Goal: Task Accomplishment & Management: Use online tool/utility

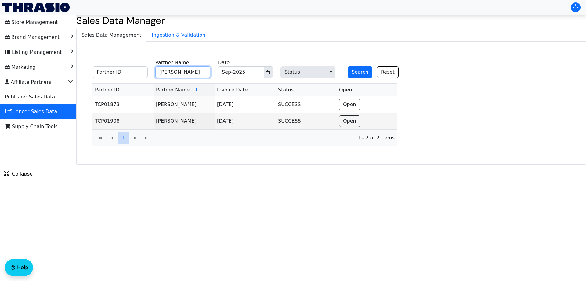
click at [187, 74] on input "[PERSON_NAME]" at bounding box center [182, 72] width 55 height 12
paste input "[PERSON_NAME]"
type input "[PERSON_NAME]"
click at [361, 74] on button "Search" at bounding box center [360, 72] width 25 height 12
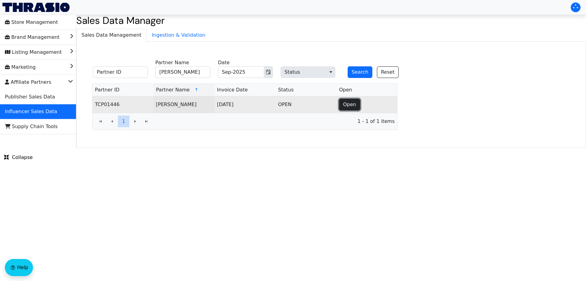
click at [348, 104] on span "Open" at bounding box center [349, 104] width 13 height 7
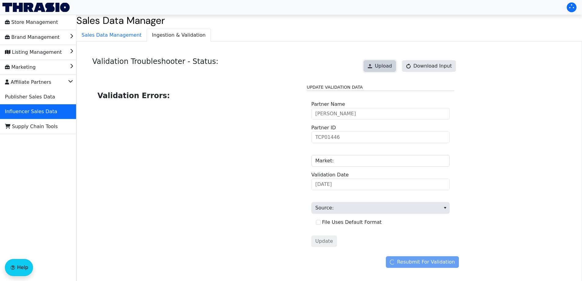
click at [382, 67] on span "Upload" at bounding box center [383, 65] width 17 height 7
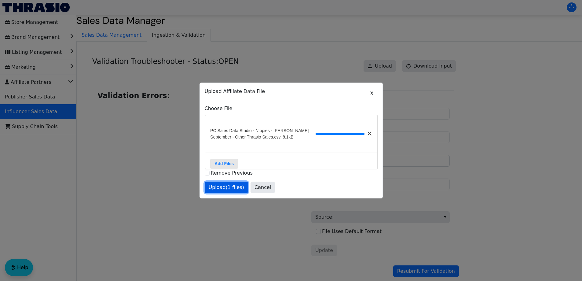
click at [218, 190] on span "Upload (1 files)" at bounding box center [227, 187] width 36 height 7
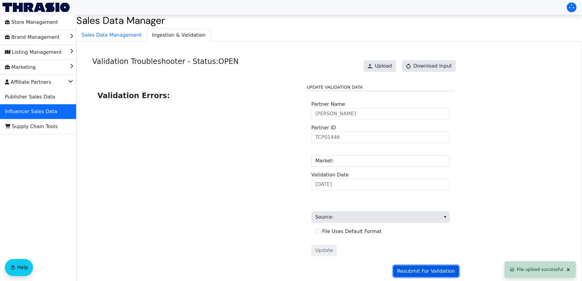
click at [426, 267] on button "Resubmit For Validation" at bounding box center [426, 271] width 66 height 12
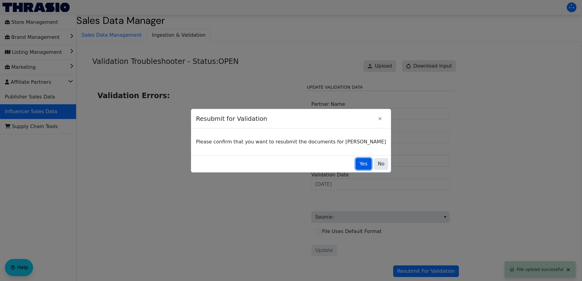
click at [356, 166] on button "Yes" at bounding box center [364, 164] width 16 height 12
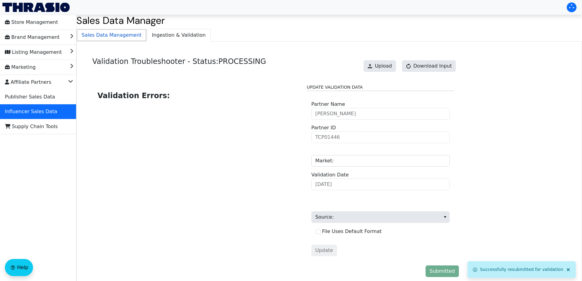
click at [112, 39] on span "Sales Data Management" at bounding box center [112, 35] width 70 height 12
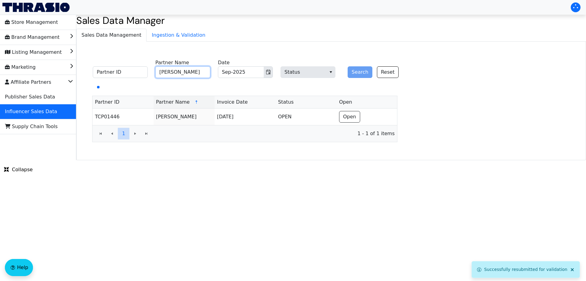
click at [197, 74] on input "[PERSON_NAME]" at bounding box center [182, 72] width 55 height 12
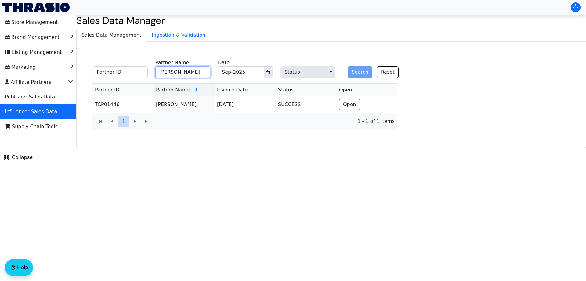
paste input "[PERSON_NAME]"
type input "[PERSON_NAME]"
click at [361, 73] on button "Search" at bounding box center [360, 72] width 25 height 12
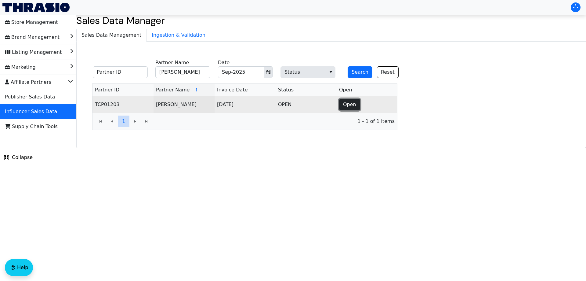
click at [350, 105] on span "Open" at bounding box center [349, 104] width 13 height 7
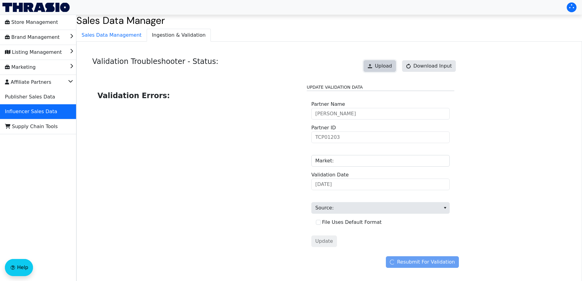
click at [383, 67] on span "Upload" at bounding box center [383, 65] width 17 height 7
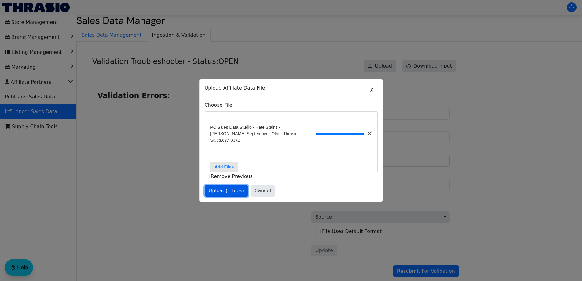
click at [226, 194] on button "Upload (1 files)" at bounding box center [227, 191] width 44 height 12
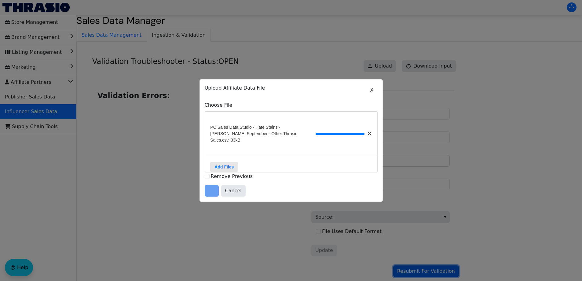
click at [414, 269] on span "Resubmit For Validation" at bounding box center [426, 270] width 58 height 7
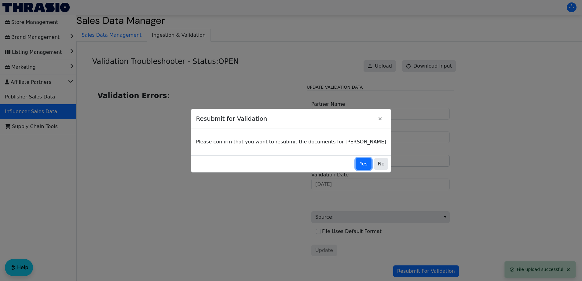
click at [356, 163] on button "Yes" at bounding box center [364, 164] width 16 height 12
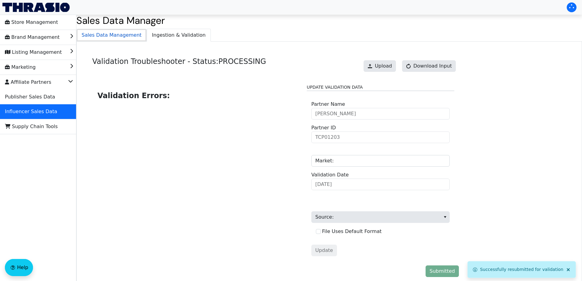
click at [100, 36] on span "Sales Data Management" at bounding box center [112, 35] width 70 height 12
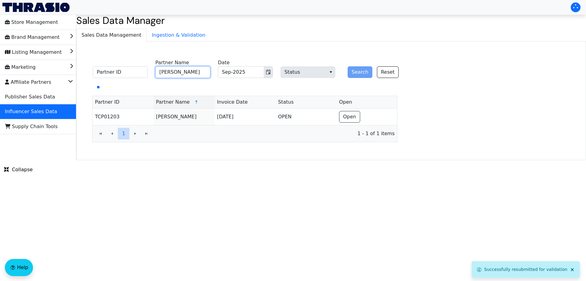
click at [196, 71] on input "[PERSON_NAME]" at bounding box center [182, 72] width 55 height 12
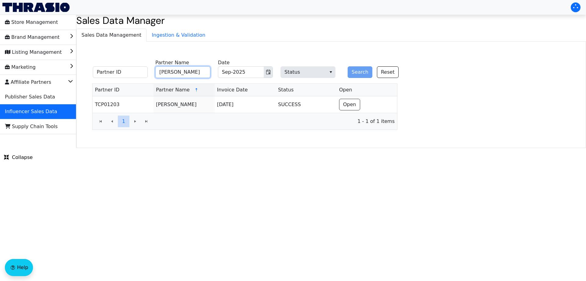
paste input "[PERSON_NAME]"
type input "[PERSON_NAME]"
click at [352, 77] on button "Search" at bounding box center [360, 72] width 25 height 12
click at [199, 74] on input "[PERSON_NAME]" at bounding box center [182, 72] width 55 height 12
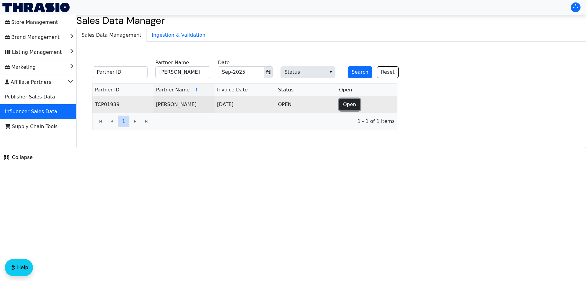
click at [350, 106] on span "Open" at bounding box center [349, 104] width 13 height 7
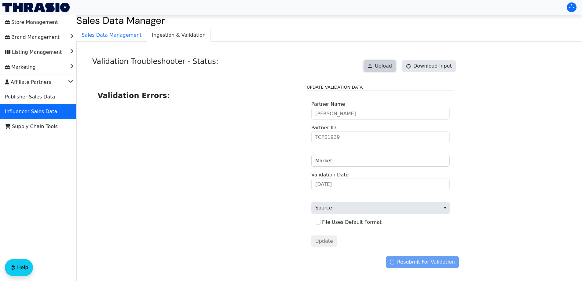
click at [392, 64] on span "Upload" at bounding box center [383, 65] width 17 height 7
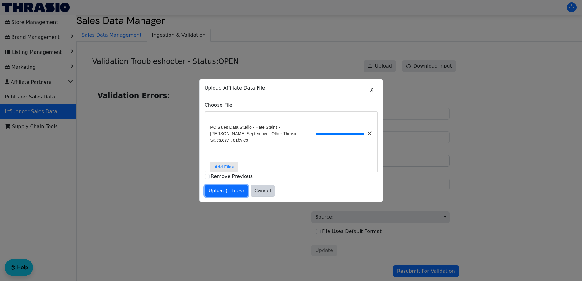
click at [232, 191] on span "Upload (1 files)" at bounding box center [227, 190] width 36 height 7
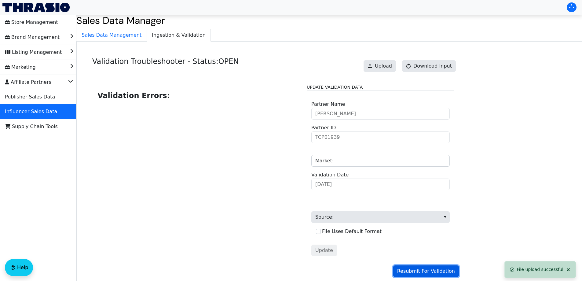
click at [430, 272] on span "Resubmit For Validation" at bounding box center [426, 270] width 58 height 7
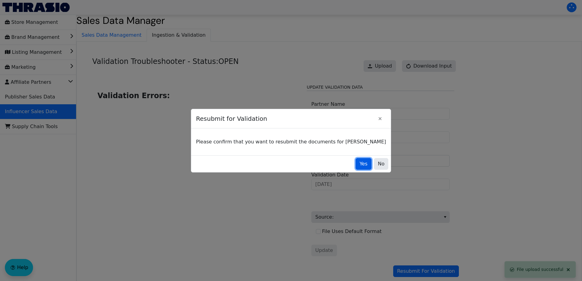
click at [359, 166] on span "Yes" at bounding box center [363, 163] width 8 height 7
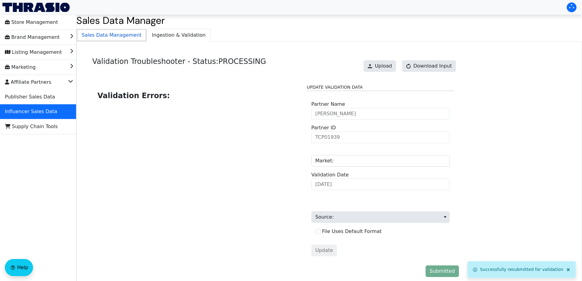
click at [129, 39] on span "Sales Data Management" at bounding box center [112, 35] width 70 height 12
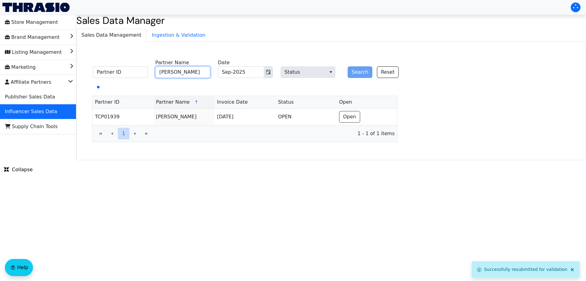
click at [184, 74] on input "[PERSON_NAME]" at bounding box center [182, 72] width 55 height 12
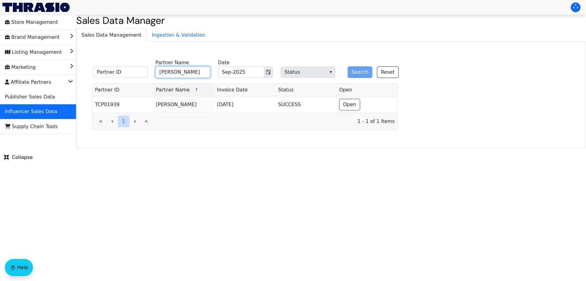
paste input "[PERSON_NAME]"
type input "[PERSON_NAME]"
click at [359, 71] on button "Search" at bounding box center [360, 72] width 25 height 12
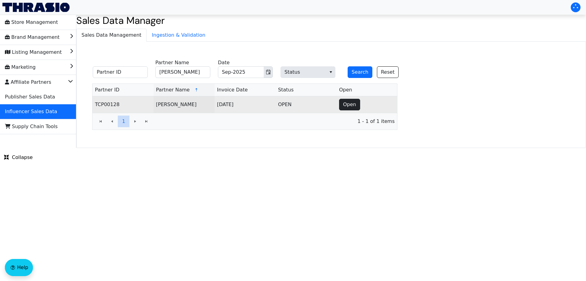
drag, startPoint x: 333, startPoint y: 105, endPoint x: 340, endPoint y: 105, distance: 7.3
click at [333, 105] on td "OPEN" at bounding box center [306, 104] width 61 height 16
click at [345, 104] on span "Open" at bounding box center [349, 104] width 13 height 7
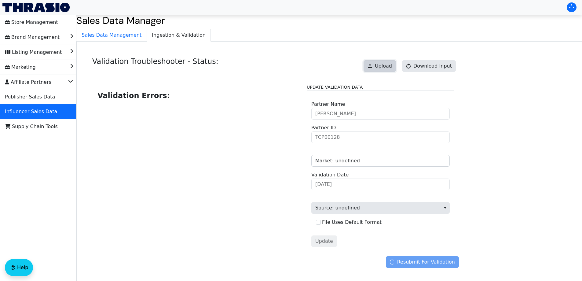
click at [381, 64] on button "Upload" at bounding box center [379, 66] width 32 height 12
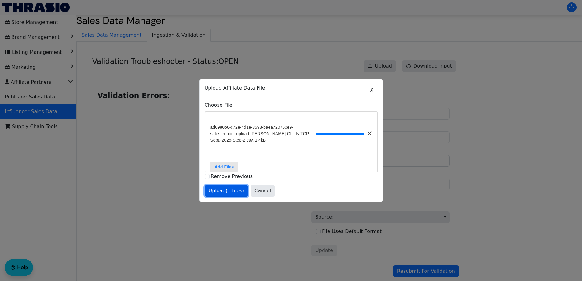
click at [225, 194] on span "Upload (1 files)" at bounding box center [227, 190] width 36 height 7
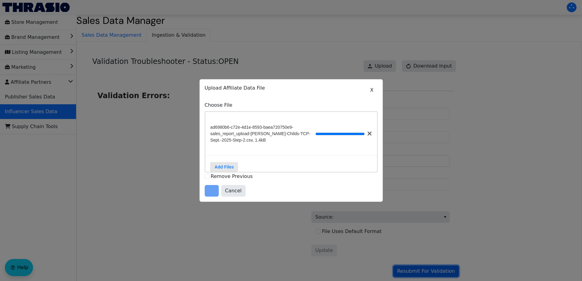
click at [426, 268] on span "Resubmit For Validation" at bounding box center [426, 270] width 58 height 7
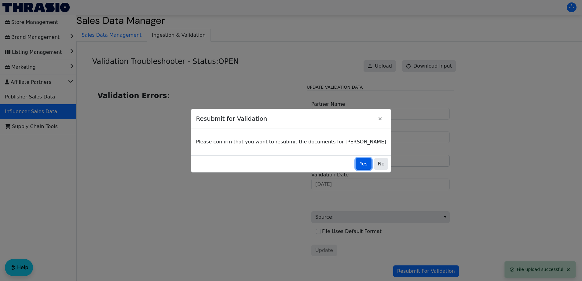
click at [359, 163] on span "Yes" at bounding box center [363, 163] width 8 height 7
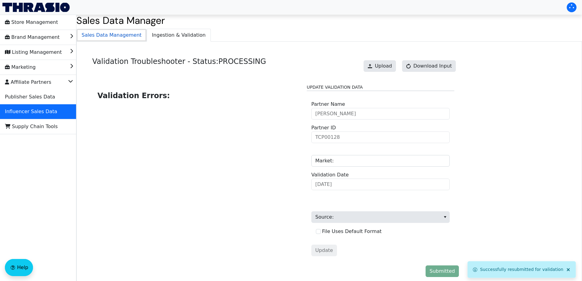
click at [123, 35] on span "Sales Data Management" at bounding box center [112, 35] width 70 height 12
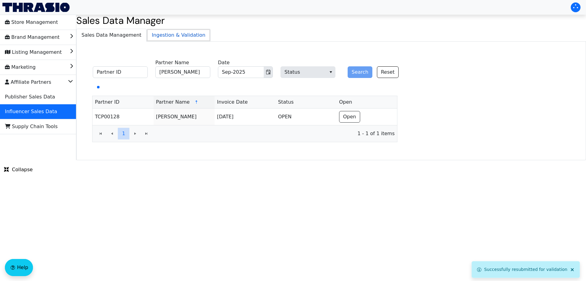
click at [161, 37] on span "Ingestion & Validation" at bounding box center [179, 35] width 64 height 12
